Goal: Answer question/provide support

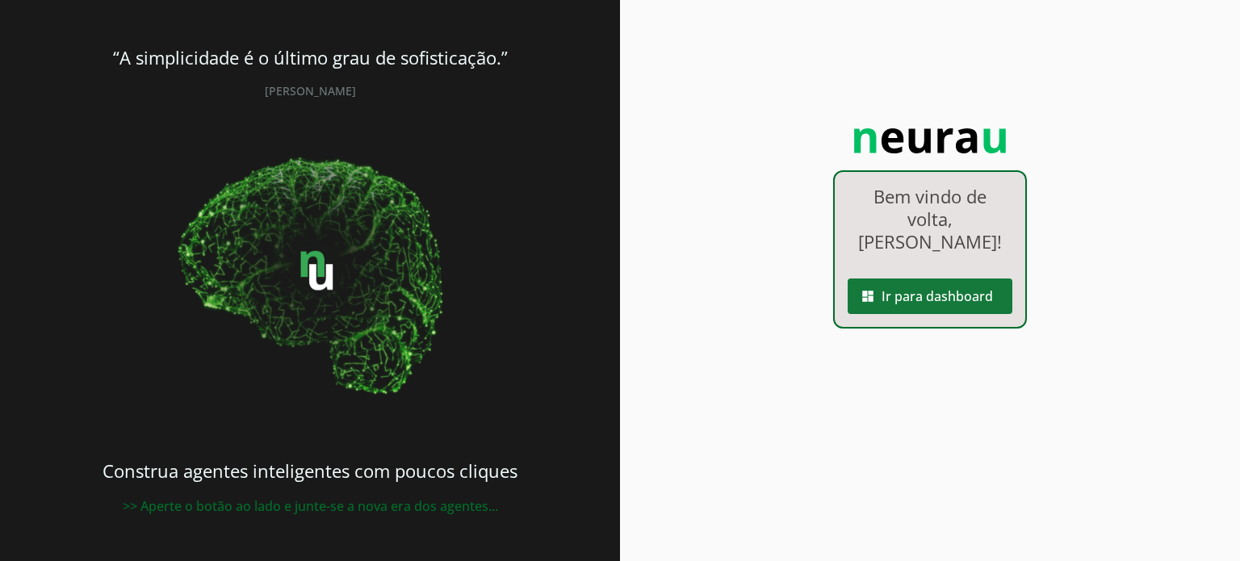
drag, startPoint x: 0, startPoint y: 0, endPoint x: 942, endPoint y: 259, distance: 976.7
click at [942, 277] on span at bounding box center [929, 296] width 165 height 39
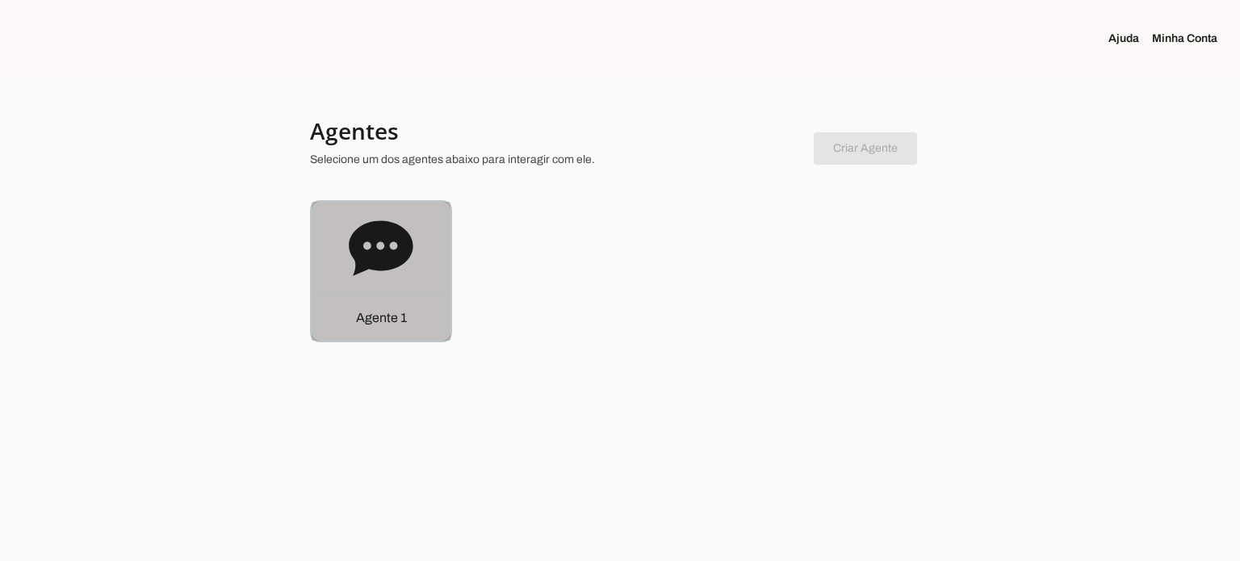
click at [402, 267] on icon at bounding box center [381, 248] width 65 height 65
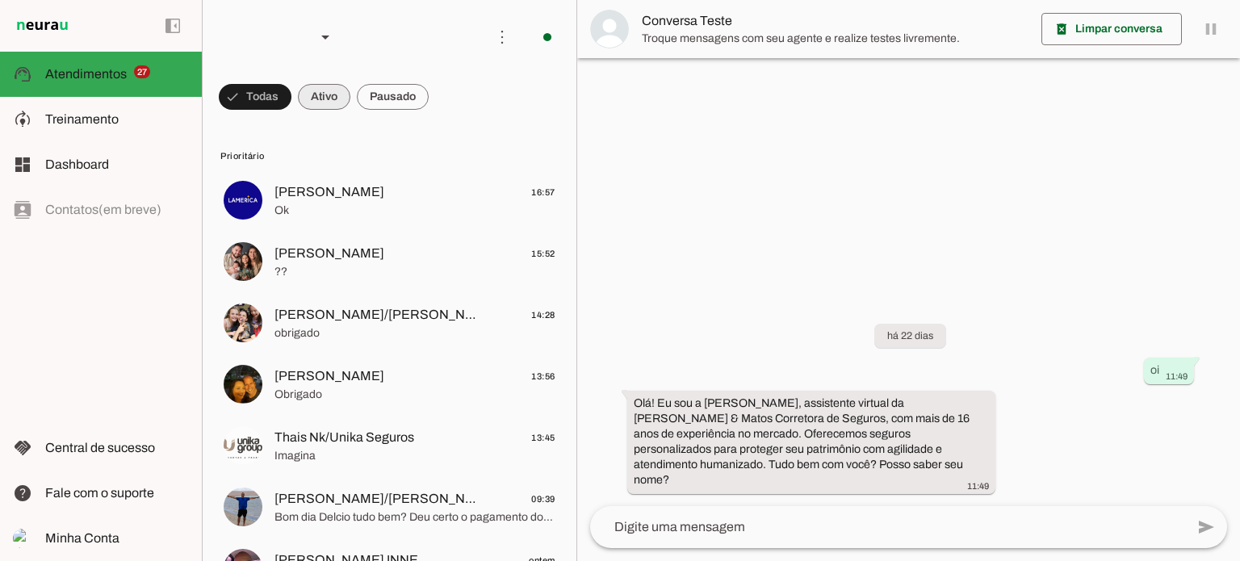
click at [332, 101] on span at bounding box center [324, 96] width 52 height 39
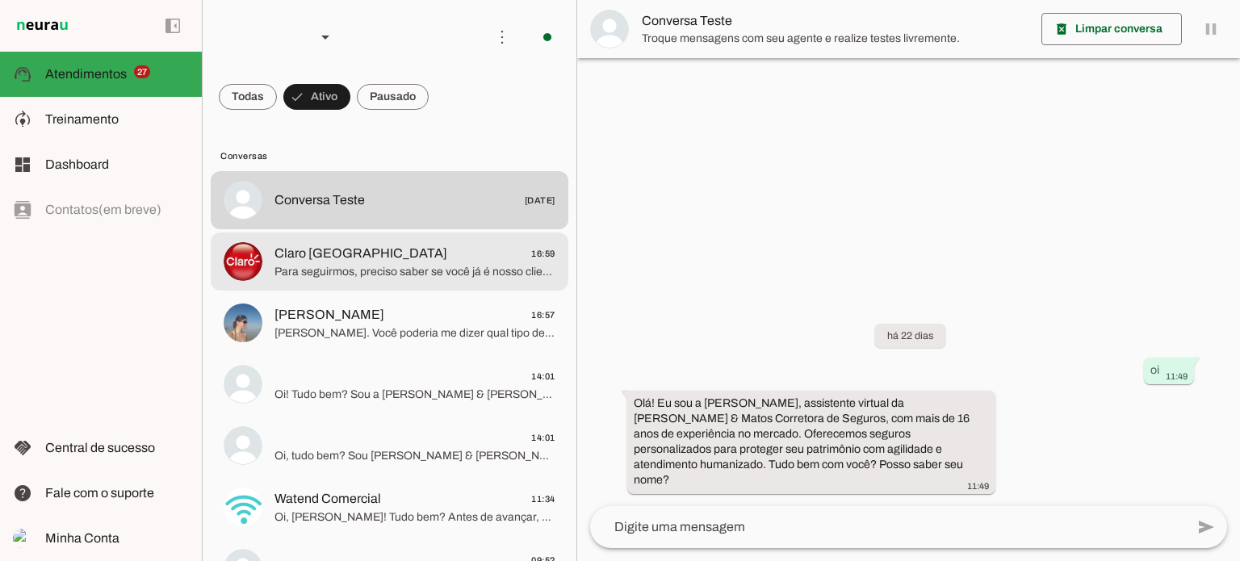
click at [361, 280] on div at bounding box center [414, 262] width 281 height 40
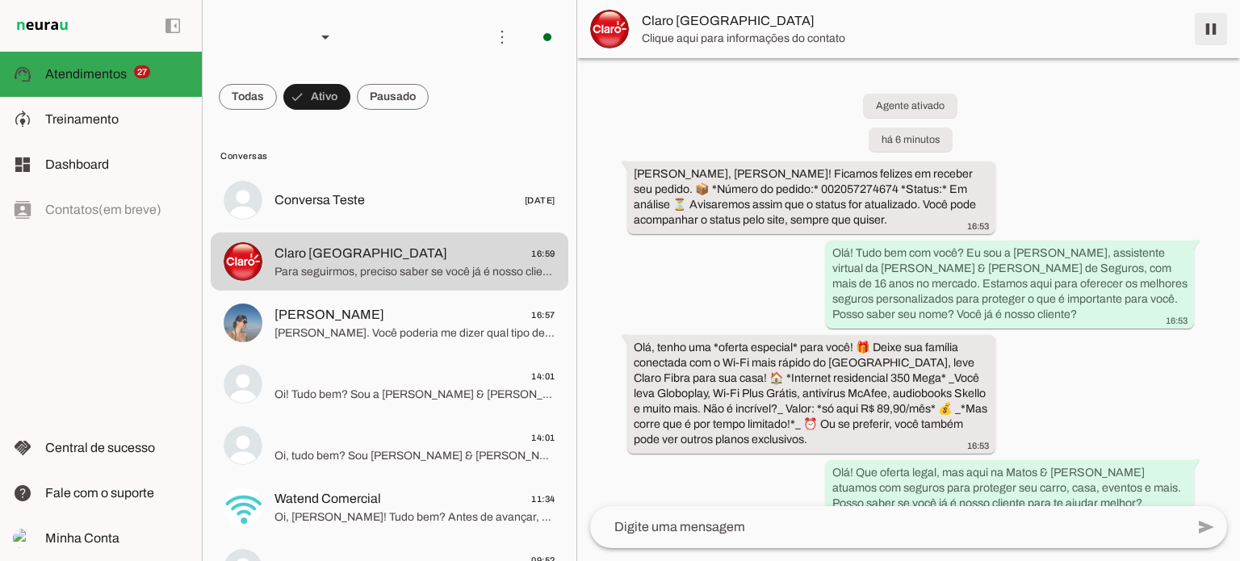
click at [1209, 34] on span at bounding box center [1210, 29] width 39 height 39
